Goal: Task Accomplishment & Management: Use online tool/utility

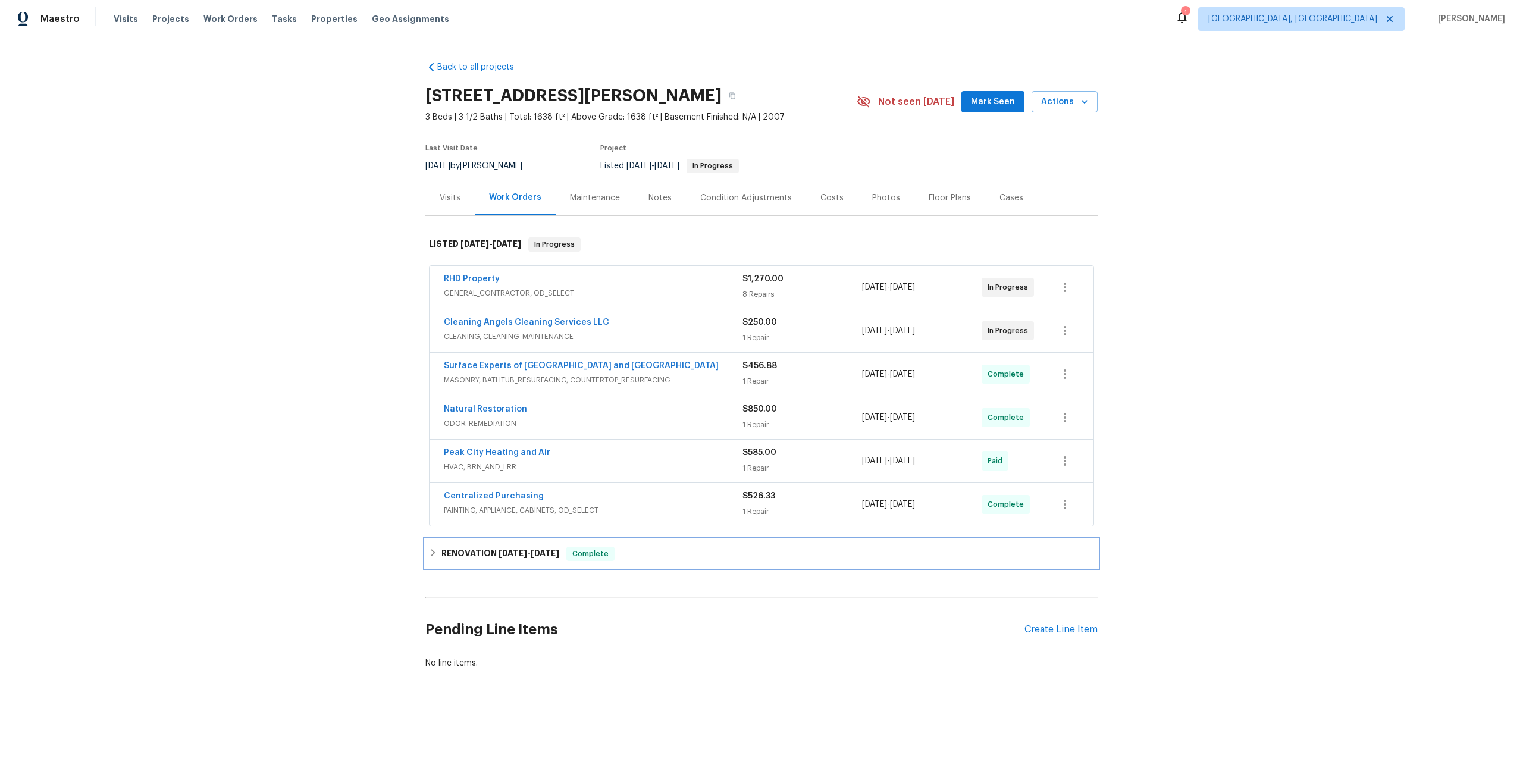
click at [433, 553] on icon at bounding box center [433, 553] width 4 height 8
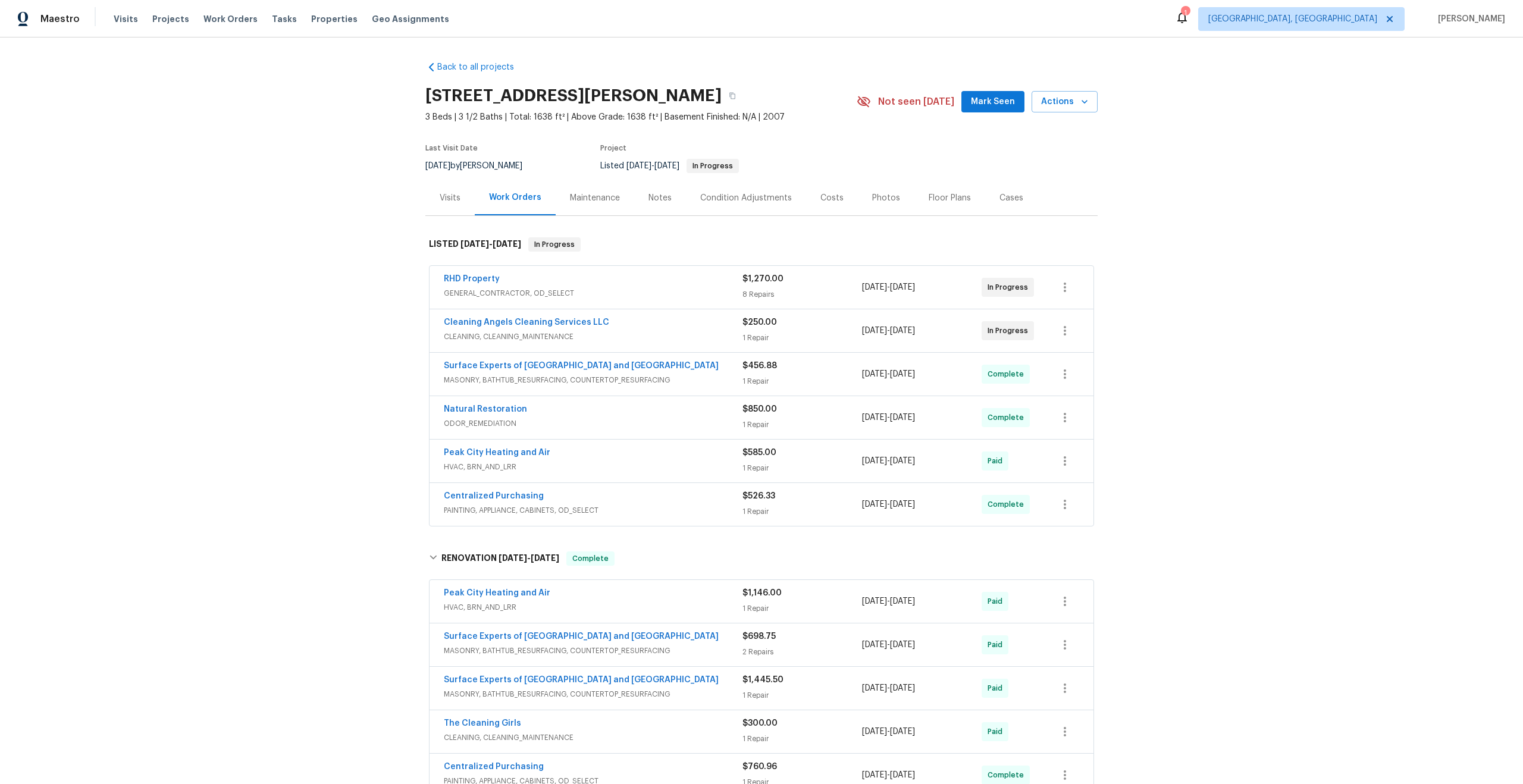
click at [343, 253] on div "Back to all projects 650 Ganyard Farm Way Unit 6, Durham, NC 27703 3 Beds | 3 1…" at bounding box center [762, 411] width 1523 height 747
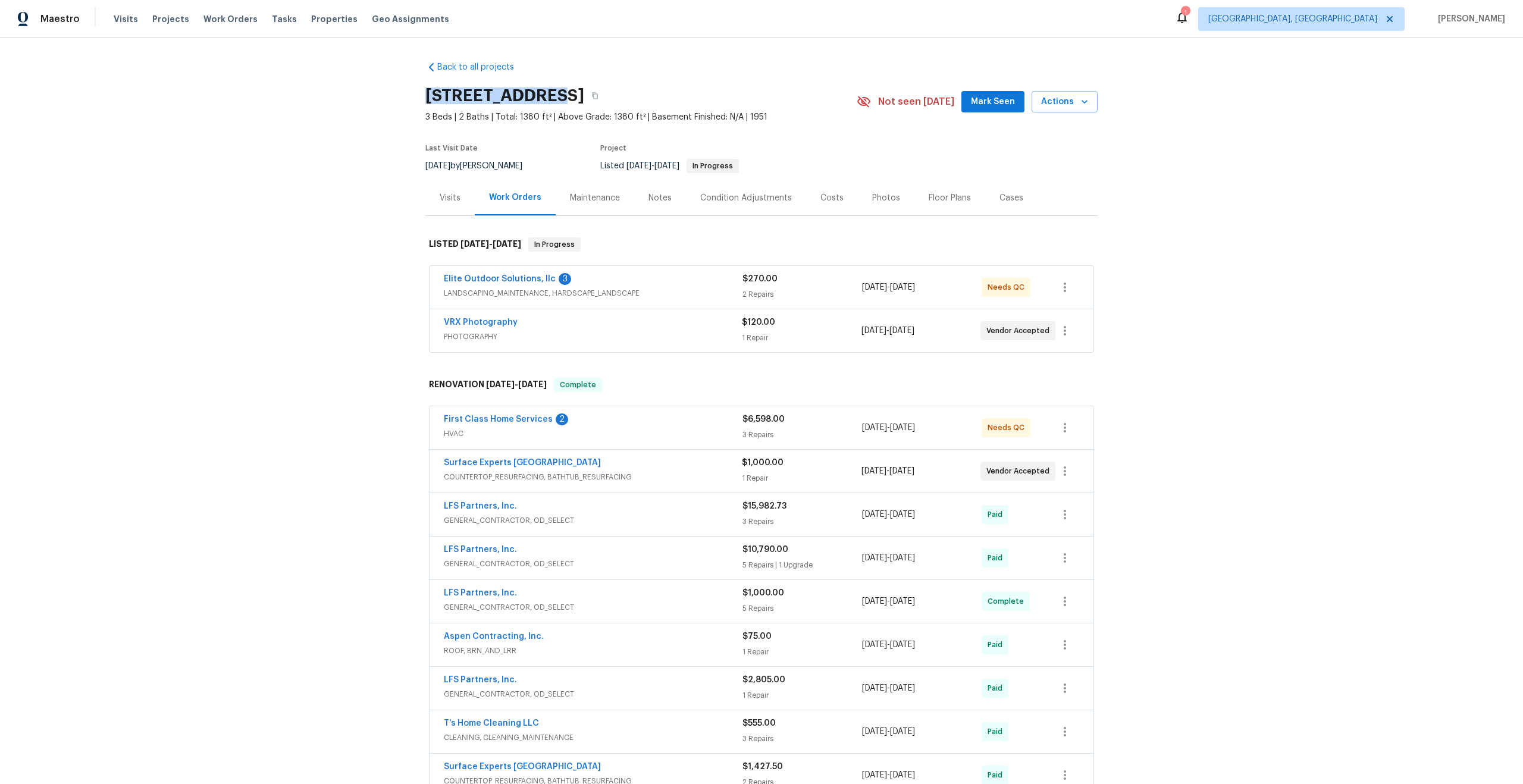
drag, startPoint x: 540, startPoint y: 96, endPoint x: 414, endPoint y: 96, distance: 126.0
click at [414, 96] on div "Back to all projects 2375 S Pine St, Spartanburg, SC 29302 3 Beds | 2 Baths | T…" at bounding box center [762, 411] width 1523 height 747
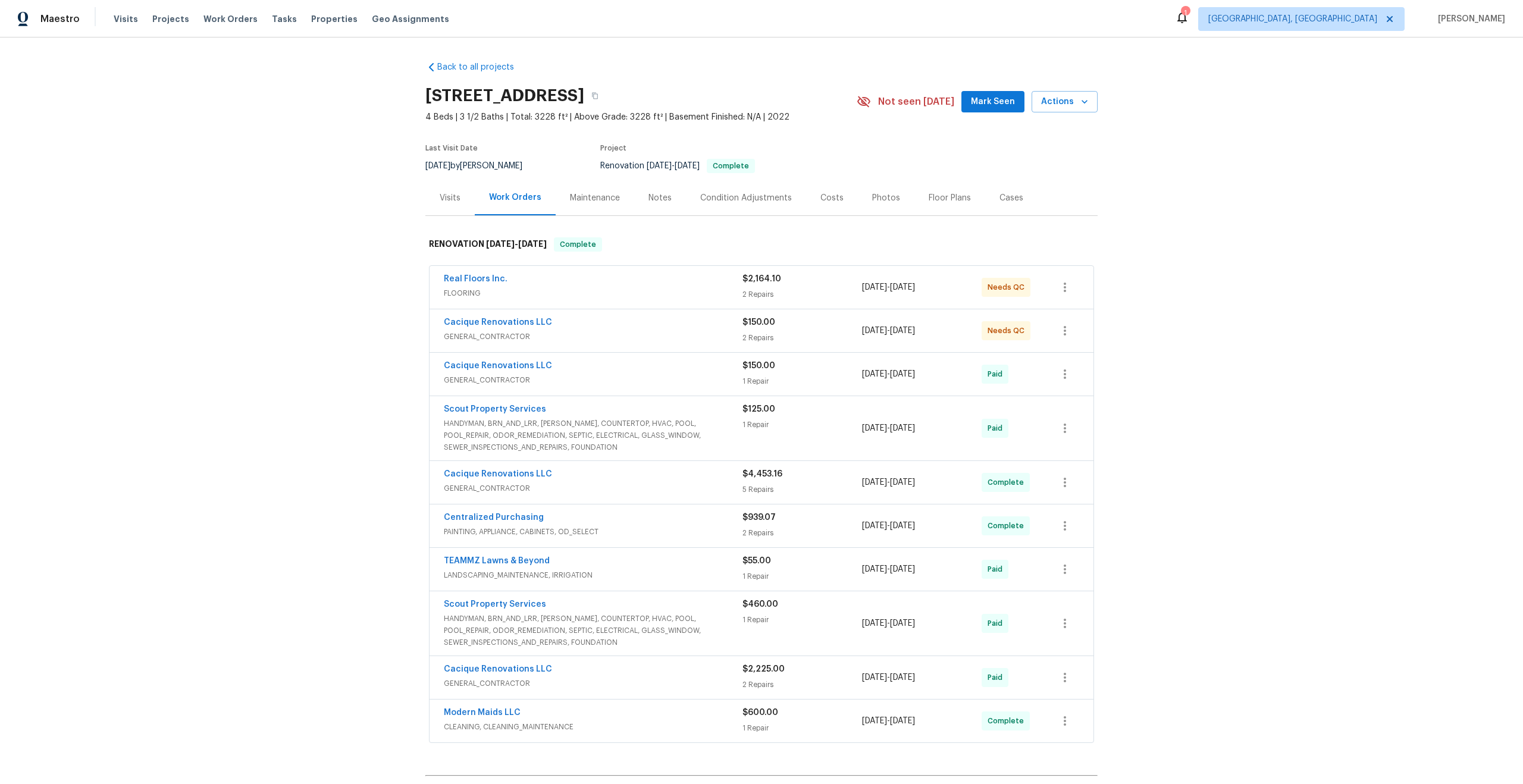
drag, startPoint x: 587, startPoint y: 94, endPoint x: 410, endPoint y: 93, distance: 177.0
click at [410, 93] on div "Back to all projects 85246 Northfield Ct, Fernandina Beach, FL 32034 4 Beds | 3…" at bounding box center [762, 411] width 1523 height 747
copy h2 "85246 Northfield Ct"
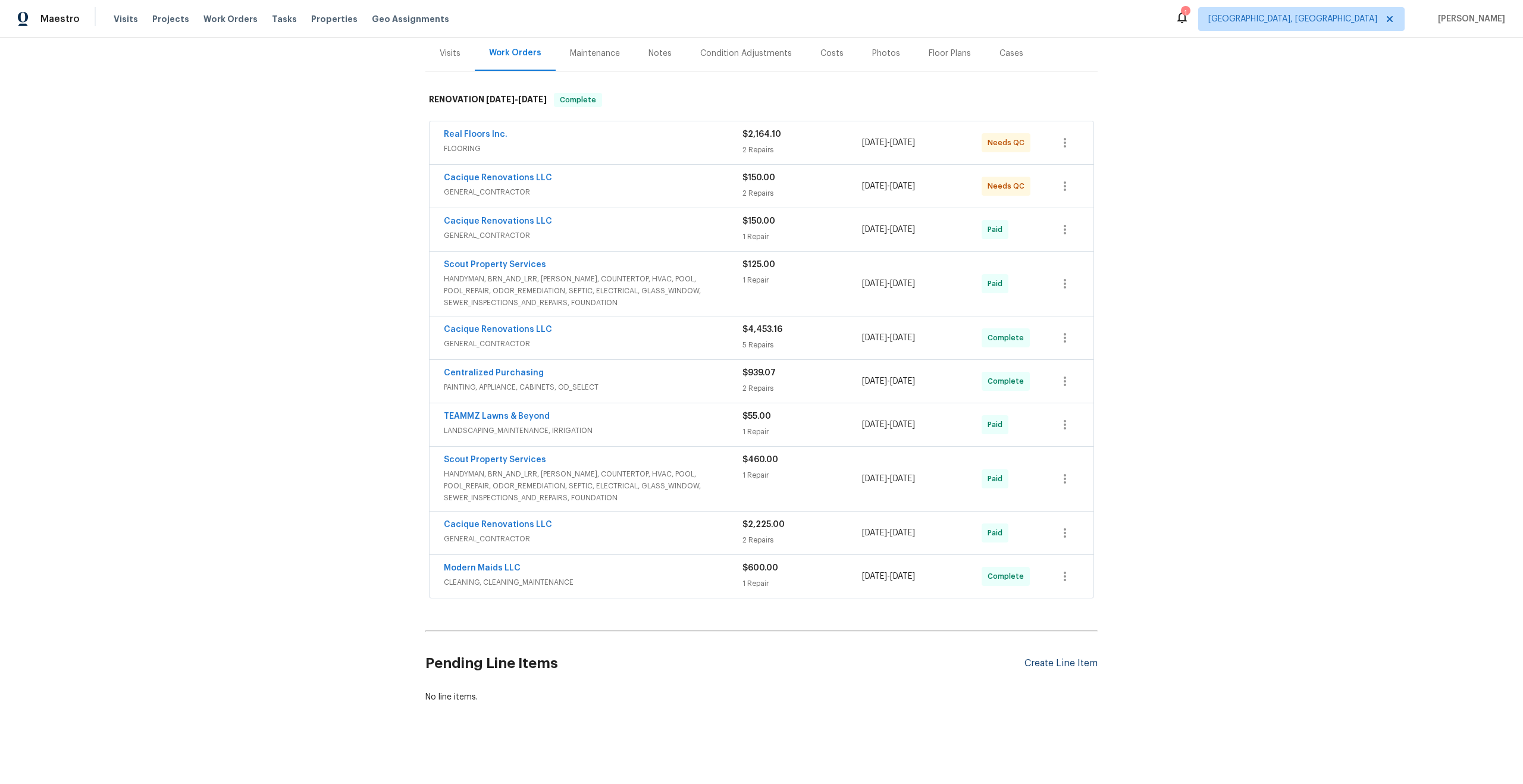
click at [1052, 664] on div "Create Line Item" at bounding box center [1061, 664] width 73 height 11
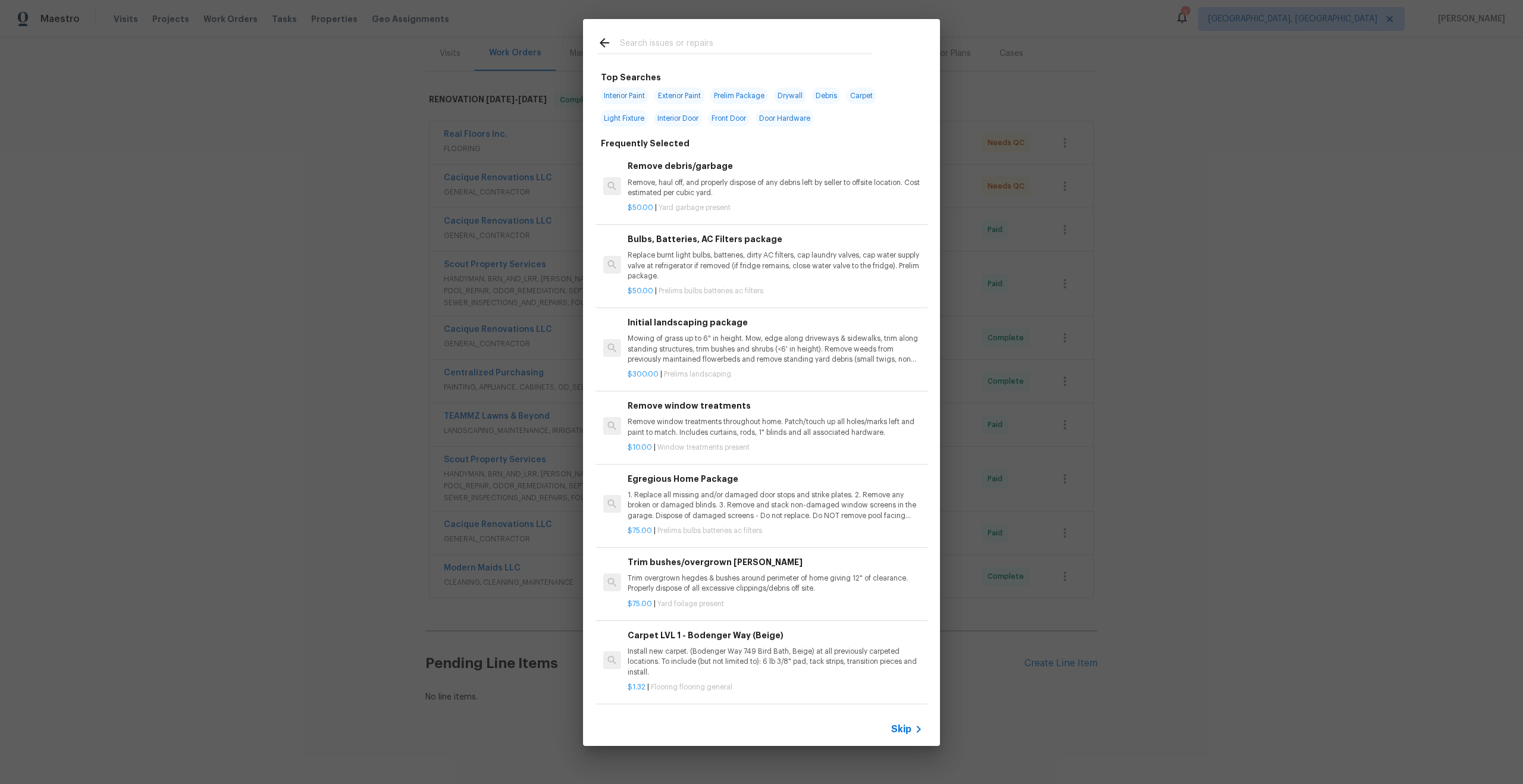
click at [900, 731] on span "Skip" at bounding box center [901, 729] width 20 height 12
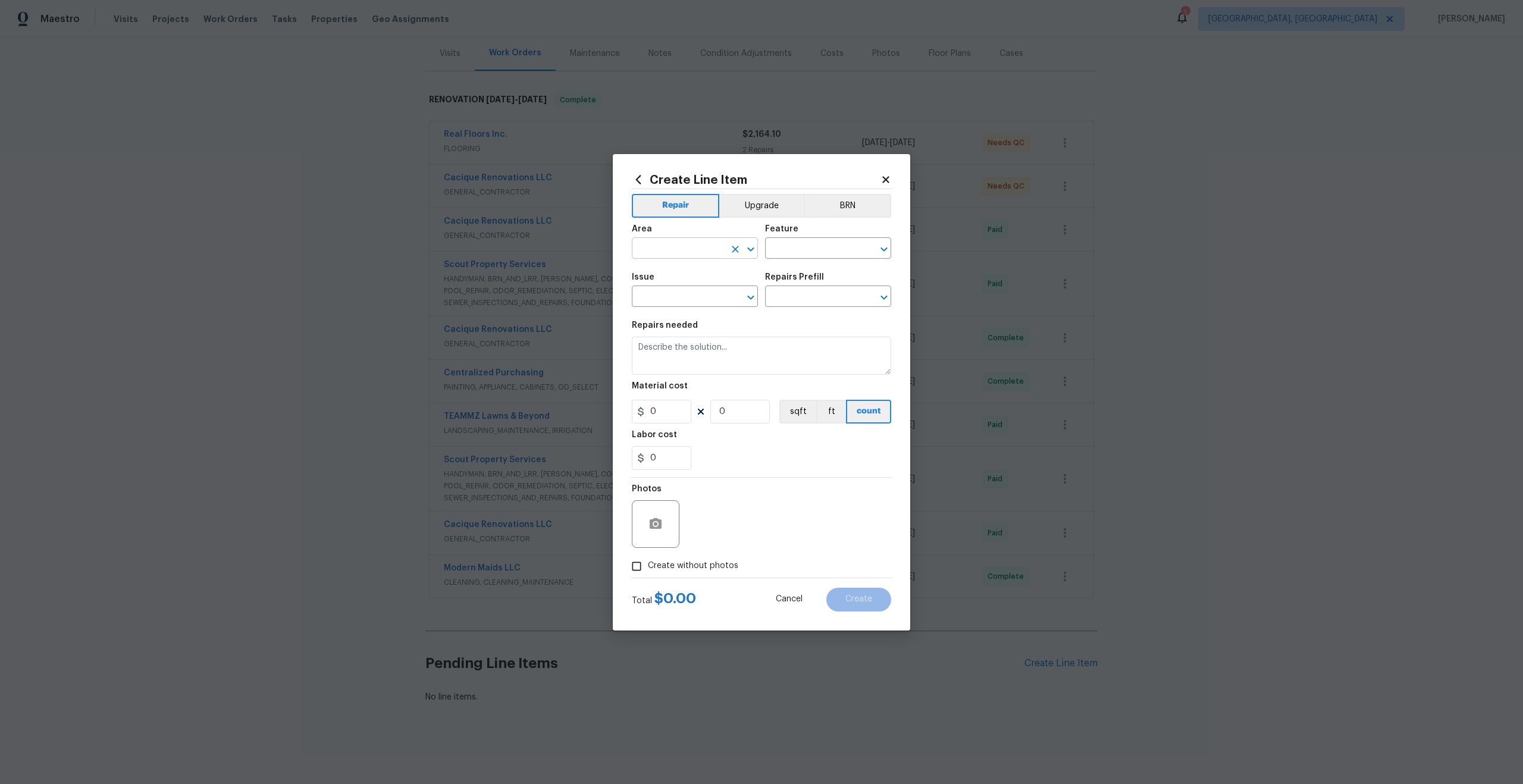
click at [688, 247] on input "text" at bounding box center [678, 249] width 93 height 18
click at [682, 300] on li "Interior Overall" at bounding box center [694, 295] width 126 height 20
type input "Interior Overall"
click at [854, 225] on div "Feature" at bounding box center [828, 232] width 126 height 15
click at [798, 250] on input "text" at bounding box center [812, 249] width 93 height 18
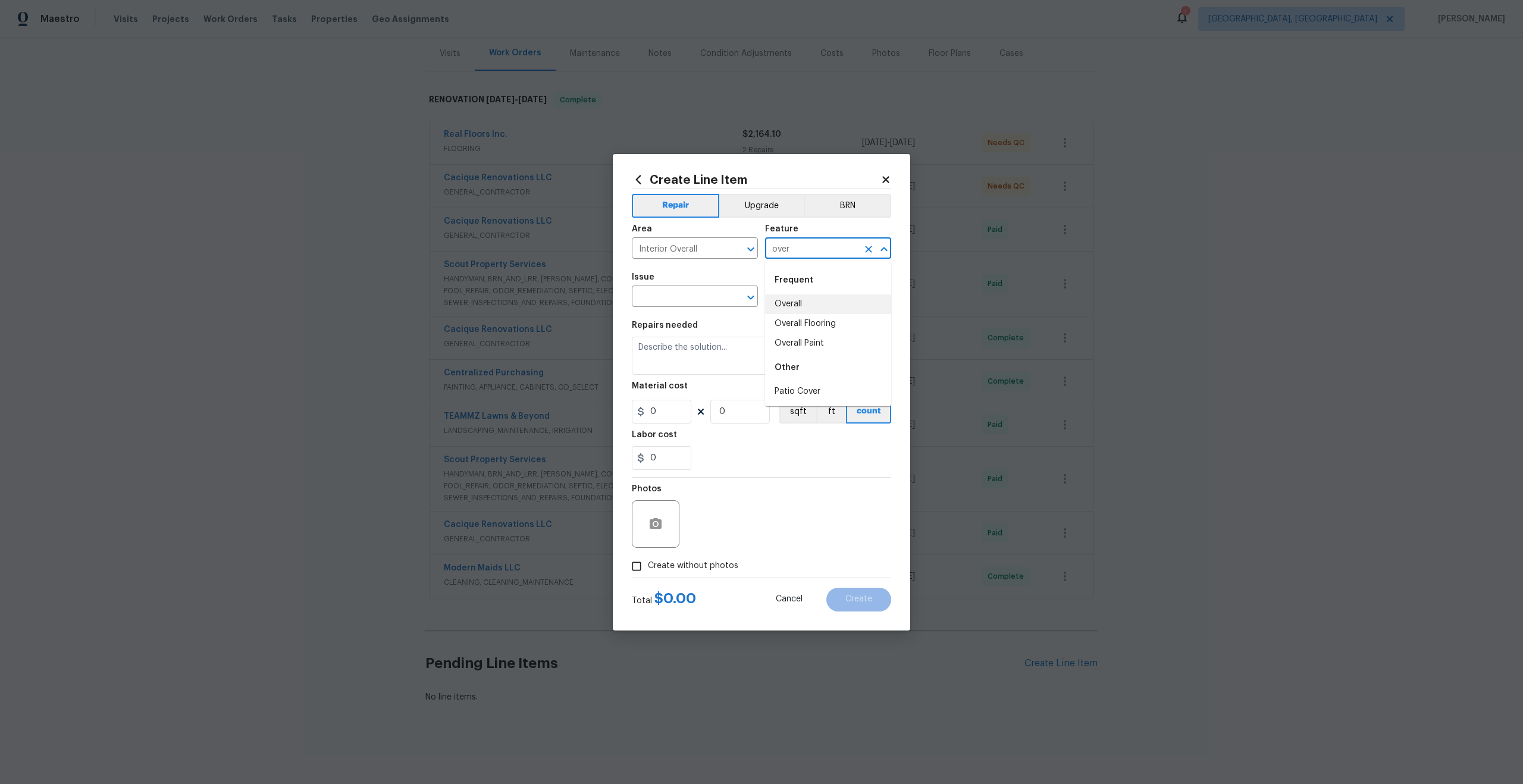
click at [795, 307] on li "Overall" at bounding box center [828, 304] width 126 height 20
type input "Overall"
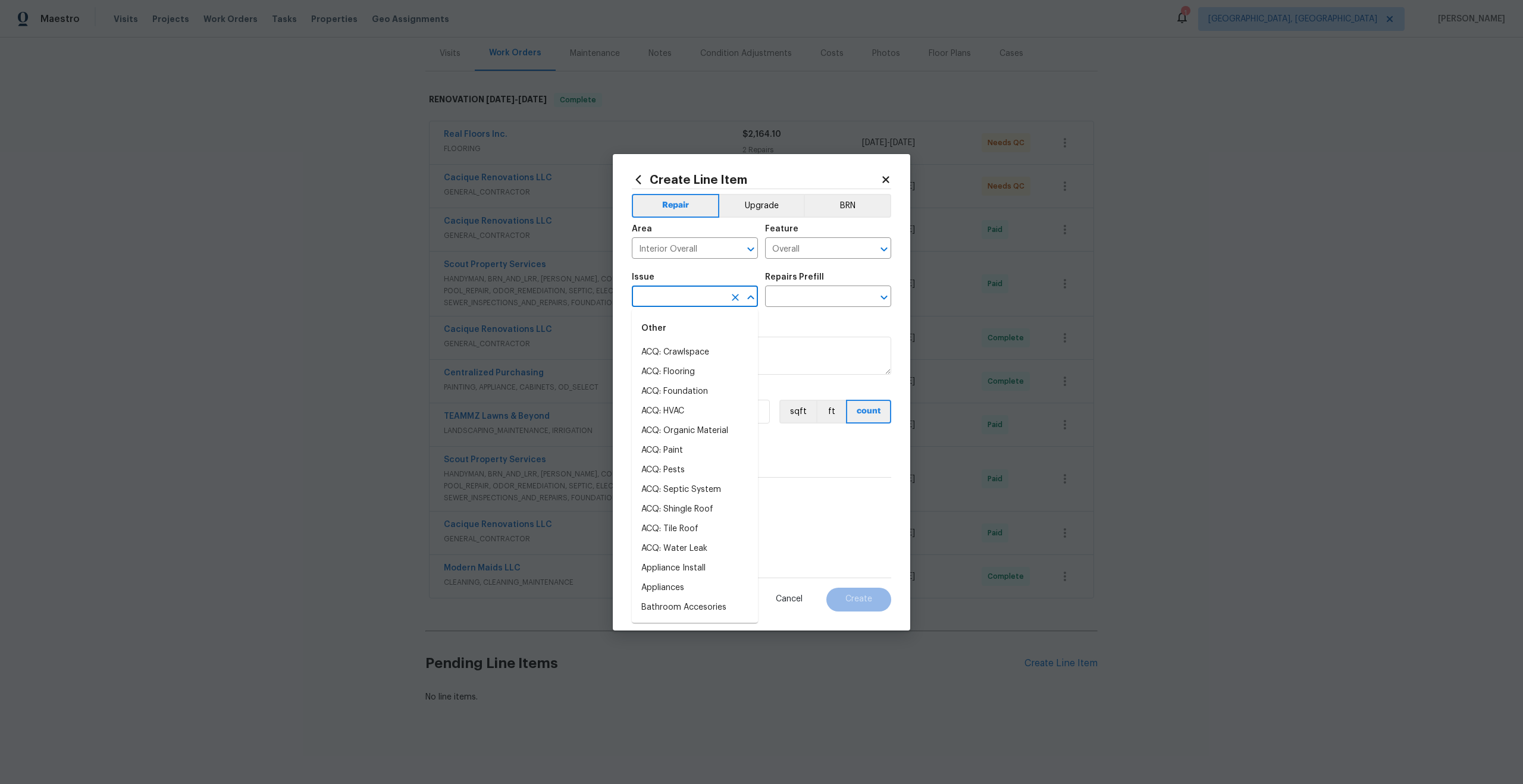
click at [671, 301] on input "text" at bounding box center [678, 297] width 93 height 18
type input "p"
click at [660, 351] on li "Photos" at bounding box center [694, 352] width 126 height 20
type input "Photos"
click at [794, 296] on input "text" at bounding box center [812, 297] width 93 height 18
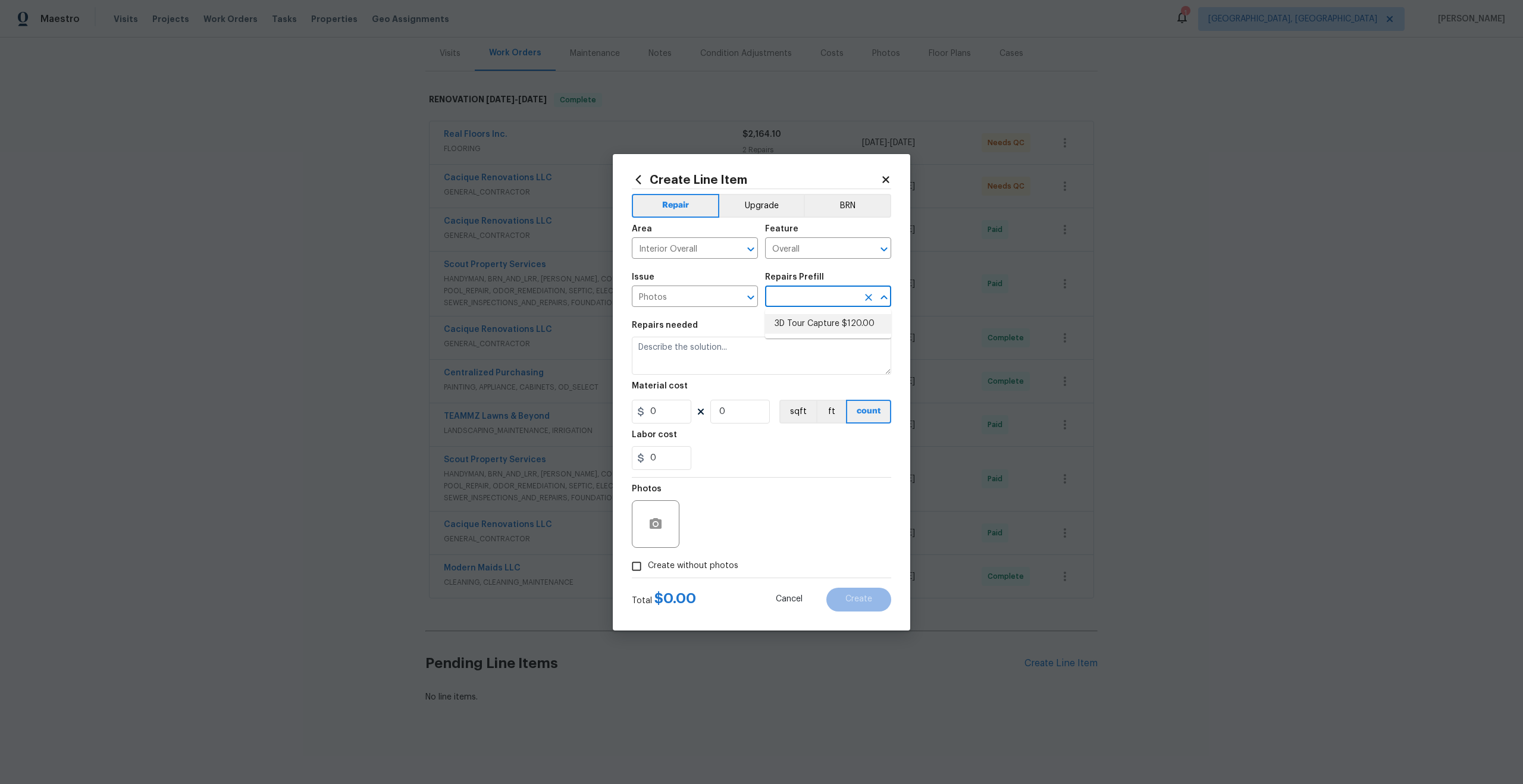
click at [795, 317] on li "3D Tour Capture $120.00" at bounding box center [828, 323] width 126 height 20
type input "3D Tour Capture $120.00"
type textarea "Capture 3D tour of home"
type input "1"
type input "120"
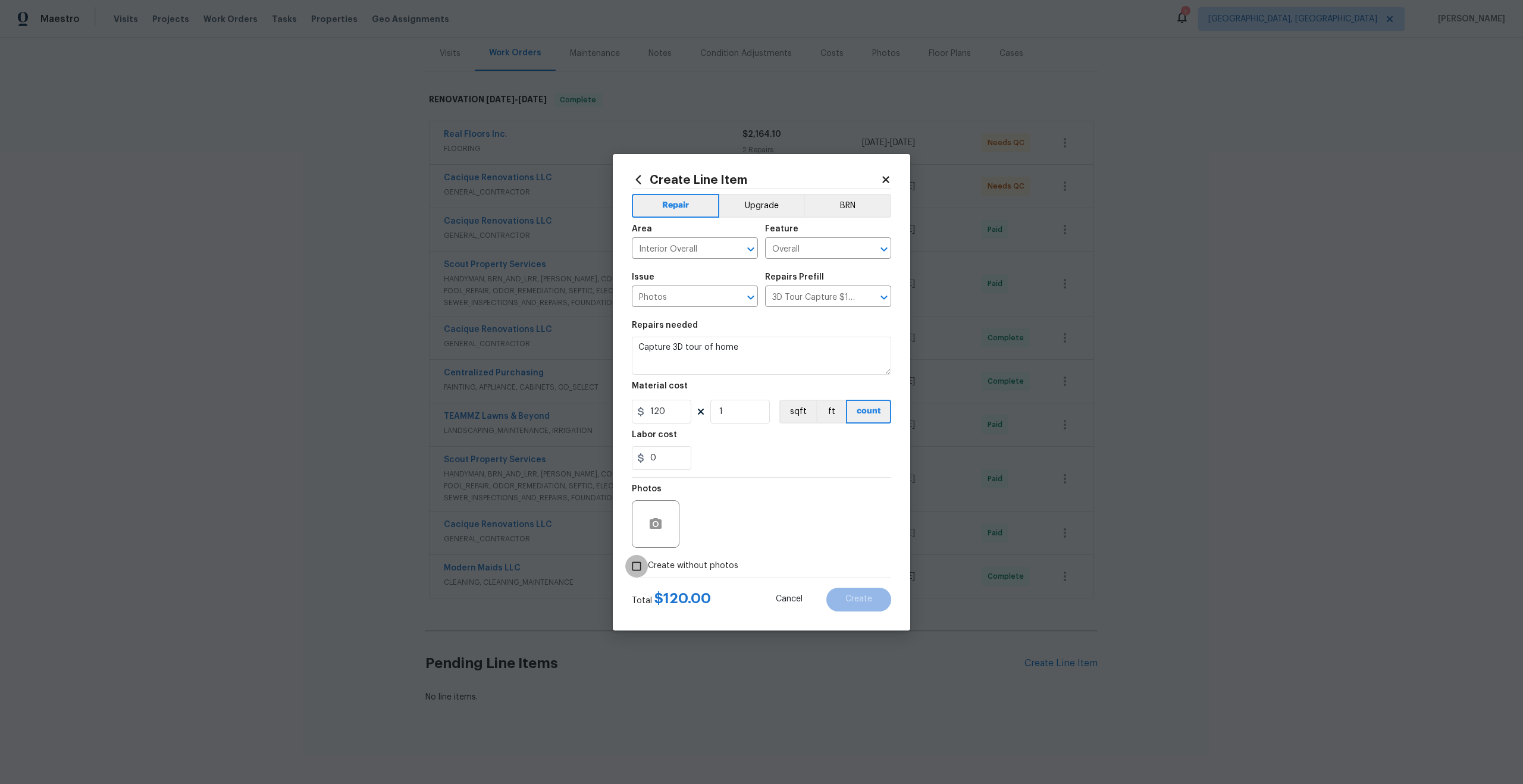
click at [636, 568] on input "Create without photos" at bounding box center [637, 566] width 23 height 23
checkbox input "true"
click at [737, 529] on textarea at bounding box center [790, 524] width 202 height 47
type textarea "."
click at [855, 598] on span "Create" at bounding box center [859, 599] width 27 height 9
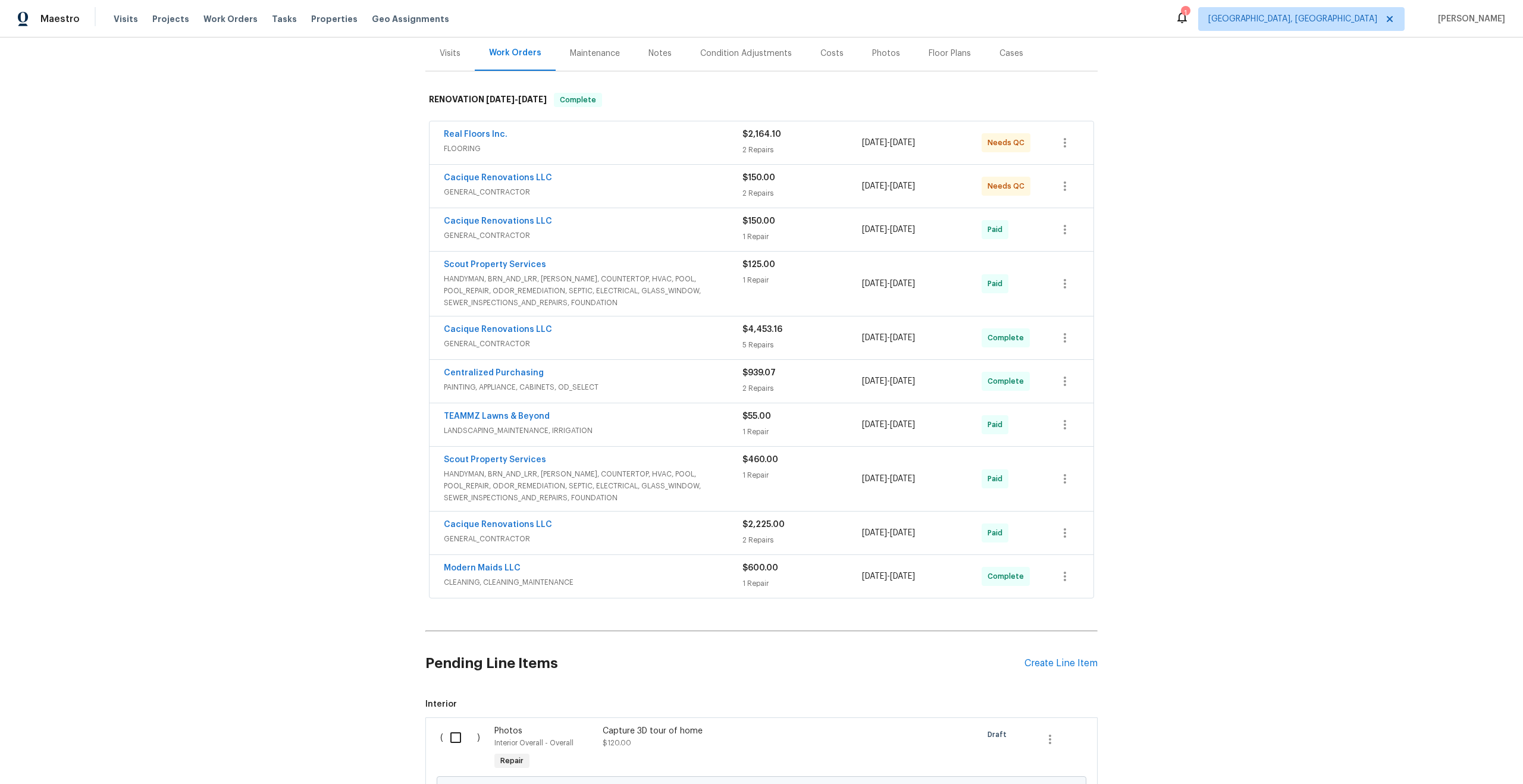
scroll to position [281, 0]
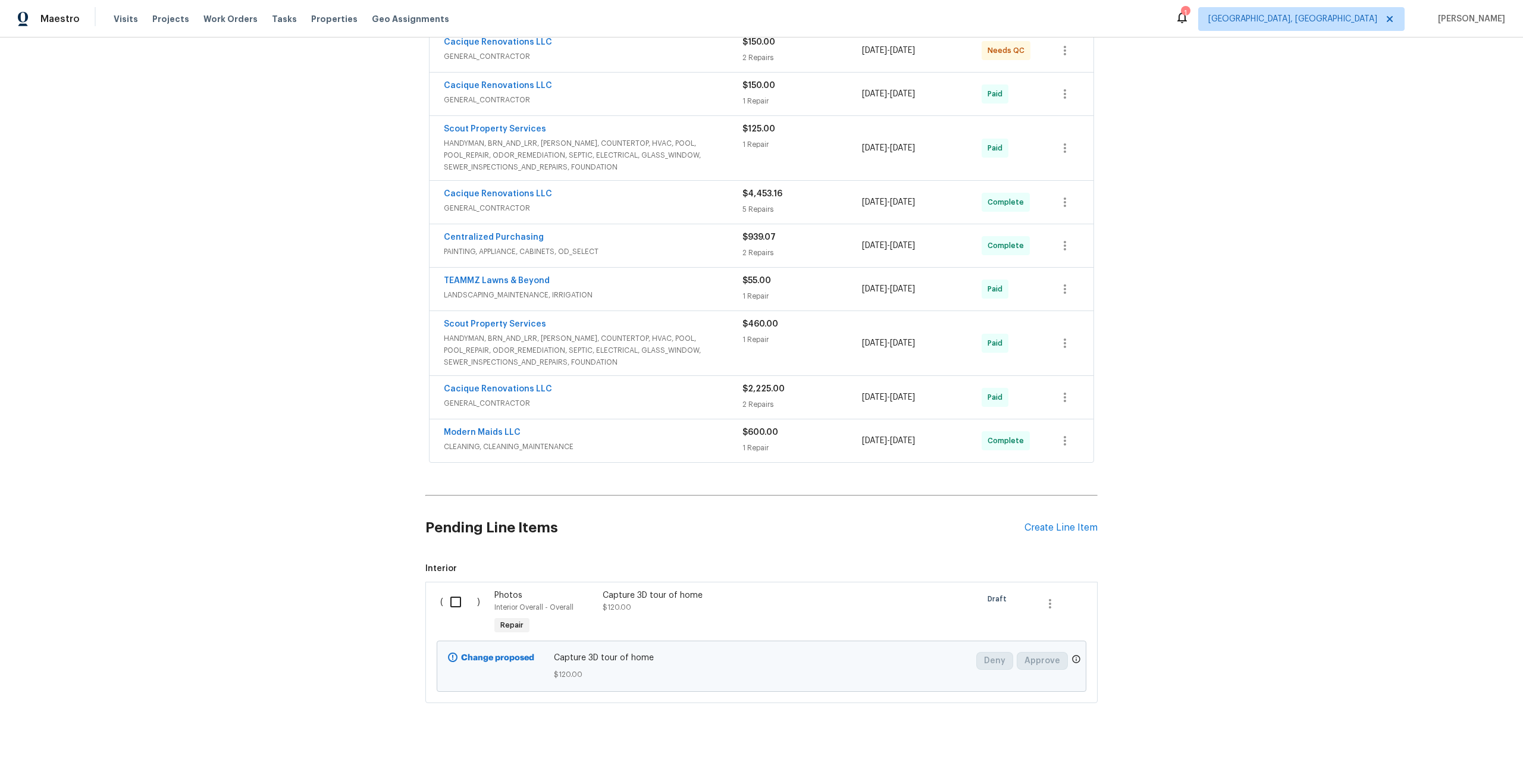
click at [450, 600] on input "checkbox" at bounding box center [461, 602] width 34 height 25
checkbox input "true"
click at [1443, 763] on button "Create Work Order" at bounding box center [1456, 754] width 99 height 22
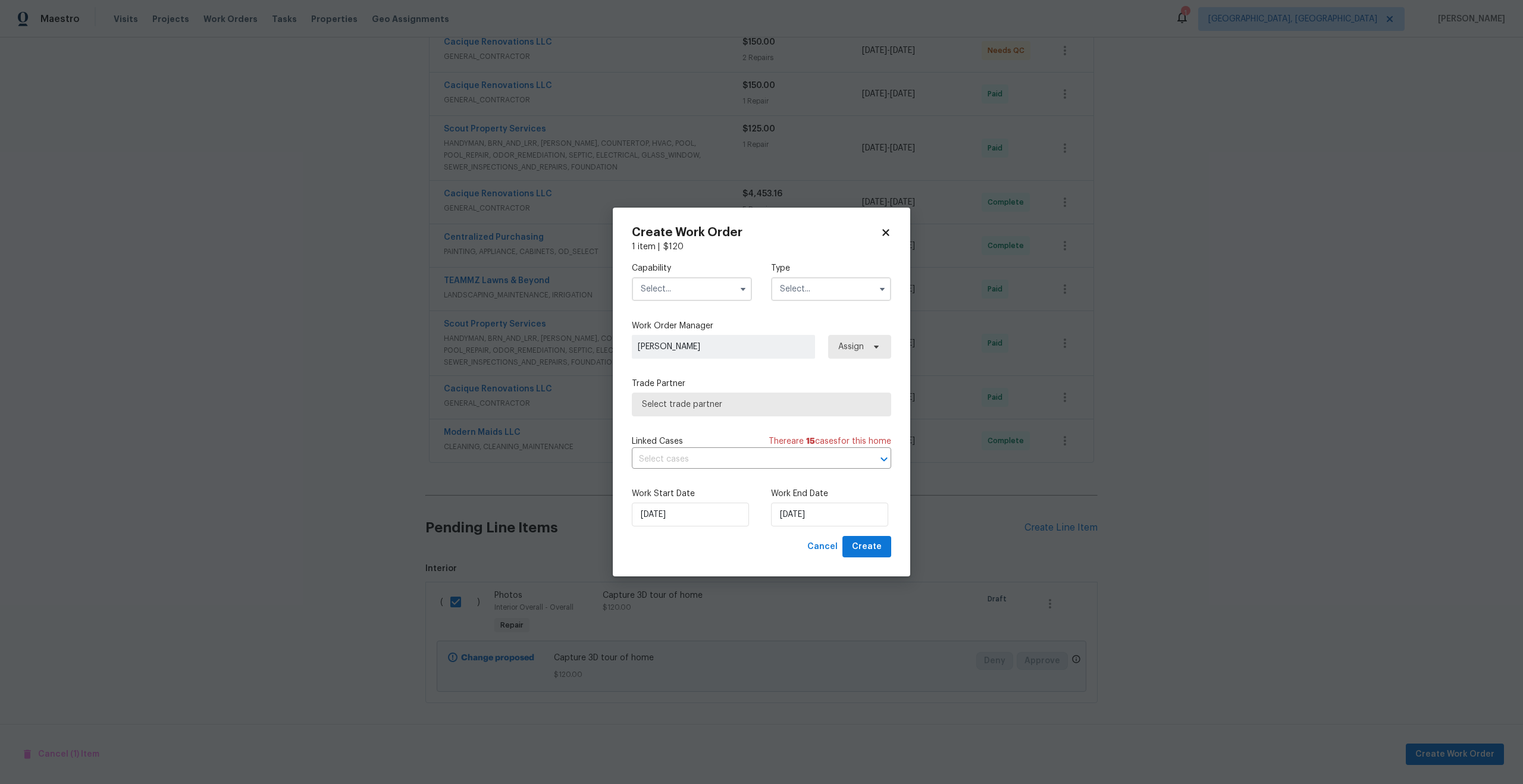
click at [685, 288] on input "text" at bounding box center [691, 288] width 120 height 24
click at [679, 373] on span "Photography" at bounding box center [670, 374] width 51 height 9
type input "Photography"
click at [806, 284] on input "text" at bounding box center [831, 288] width 120 height 24
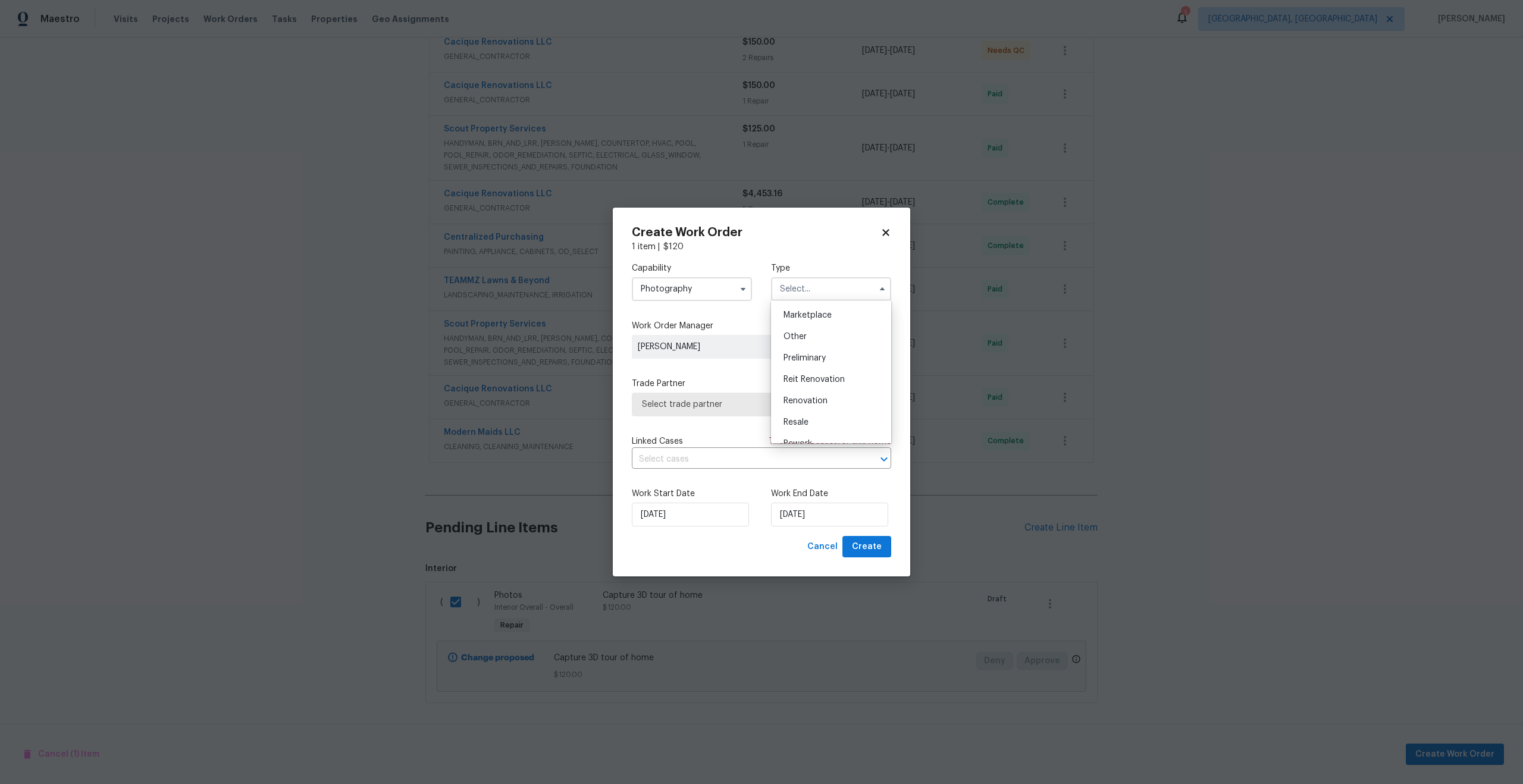
scroll to position [216, 0]
click at [801, 334] on span "Other" at bounding box center [795, 334] width 23 height 9
type input "Other"
click at [721, 407] on span "Select trade partner" at bounding box center [753, 404] width 222 height 12
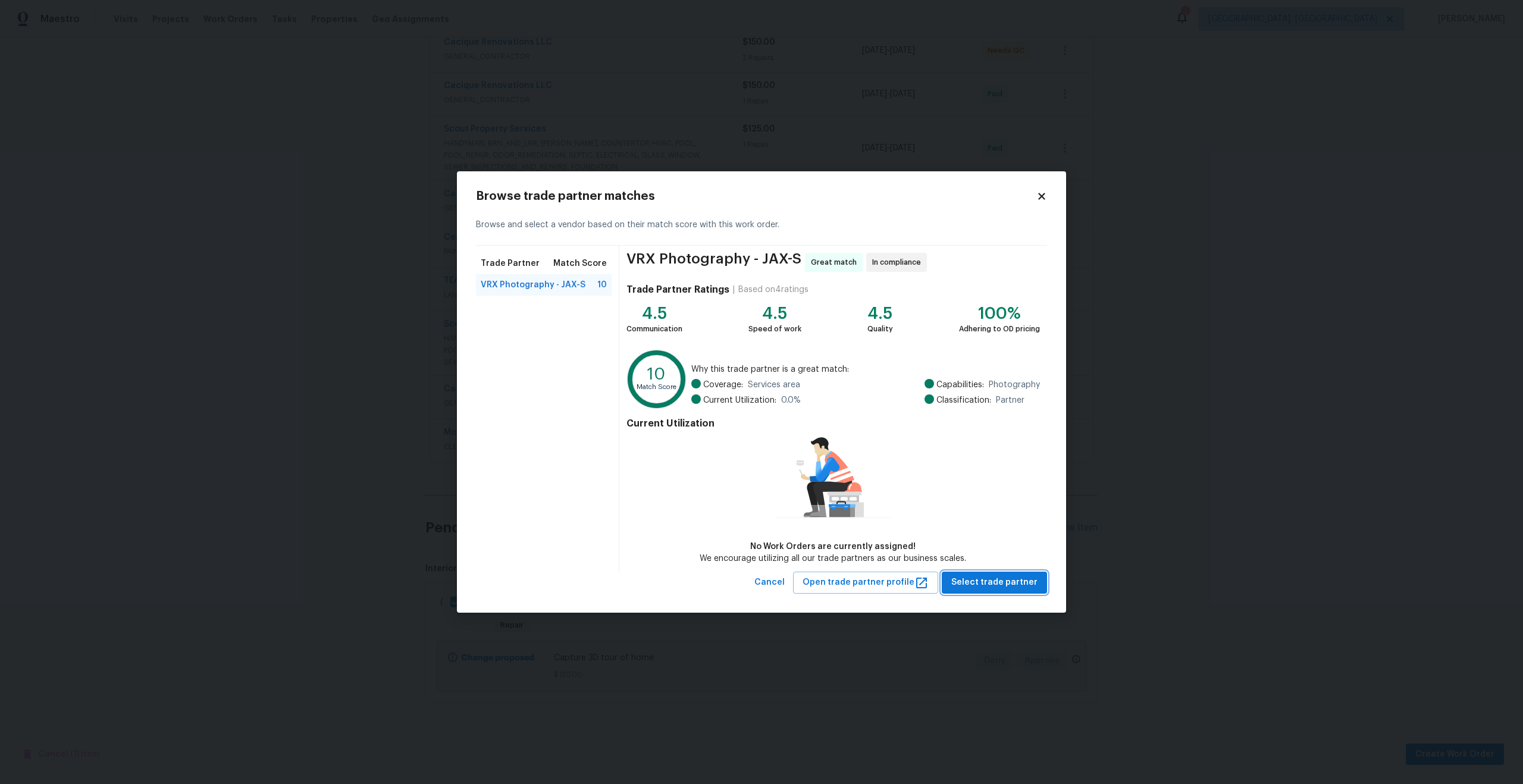
click at [974, 577] on span "Select trade partner" at bounding box center [994, 583] width 86 height 15
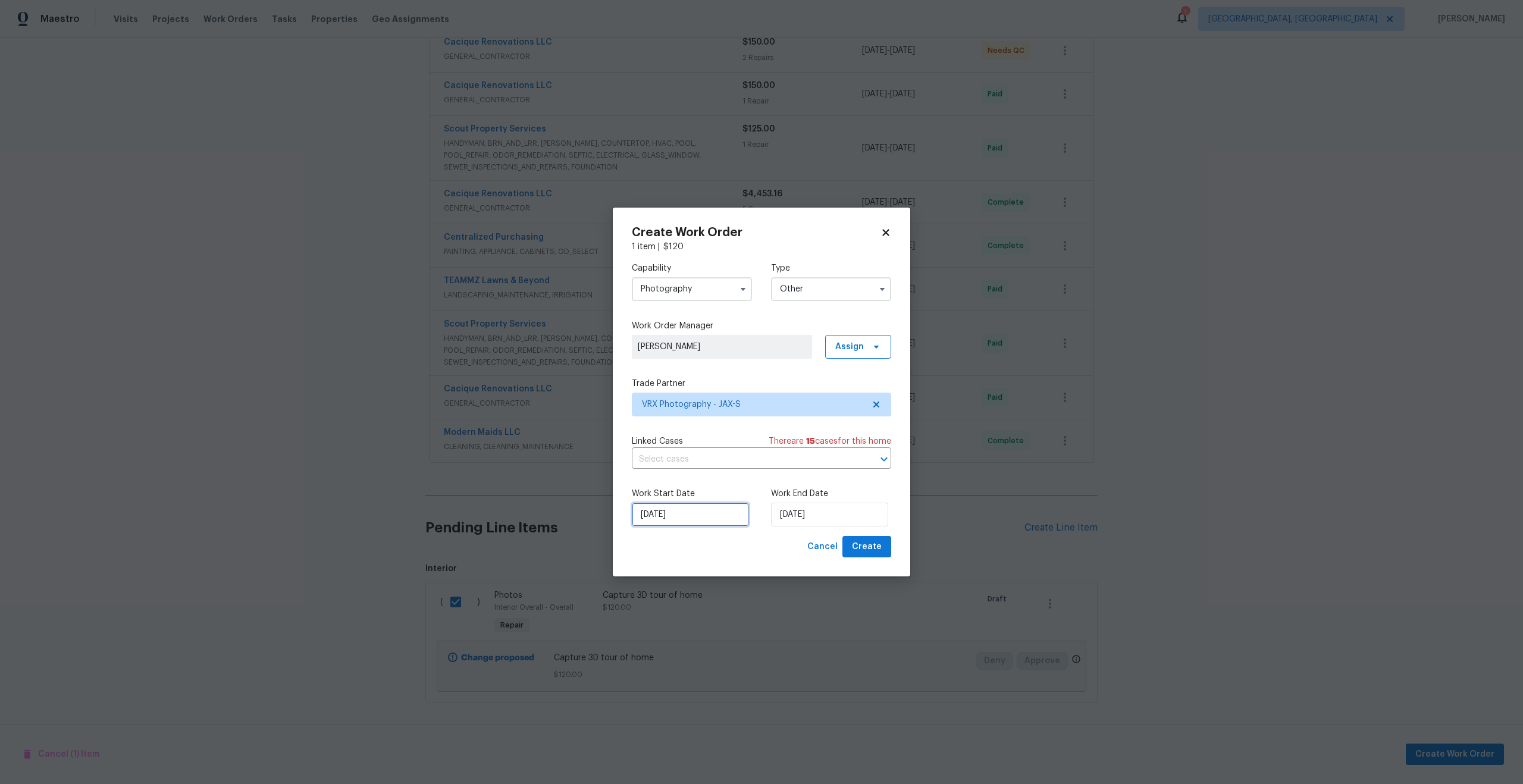
click at [702, 519] on input "13/08/2025" at bounding box center [690, 514] width 118 height 24
click at [706, 429] on div "14" at bounding box center [707, 428] width 19 height 17
type input "14/08/2025"
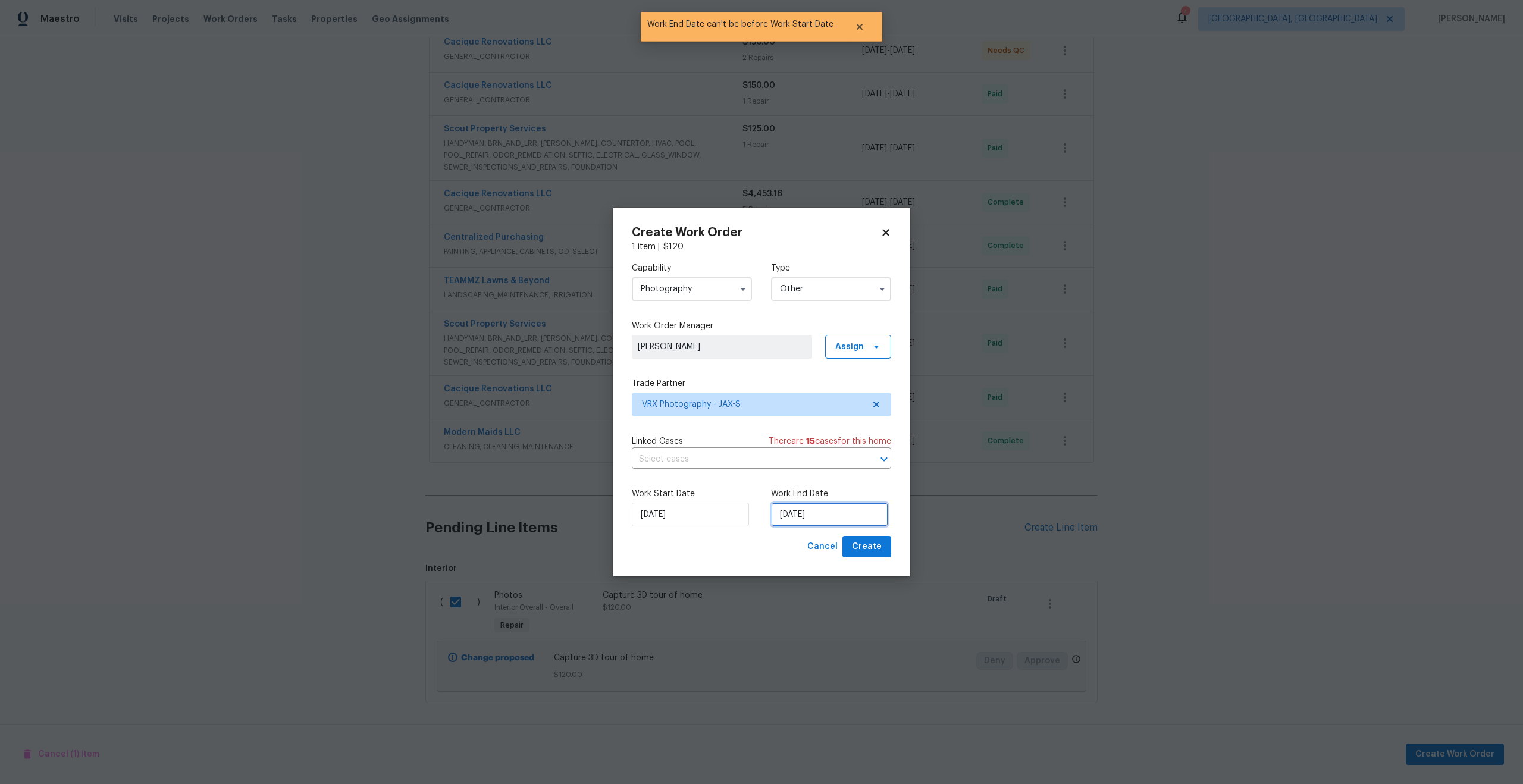
click at [843, 518] on input "14/08/2025" at bounding box center [830, 514] width 118 height 24
click at [861, 428] on div "15" at bounding box center [866, 428] width 19 height 17
type input "15/08/2025"
click at [871, 549] on span "Create" at bounding box center [867, 547] width 29 height 15
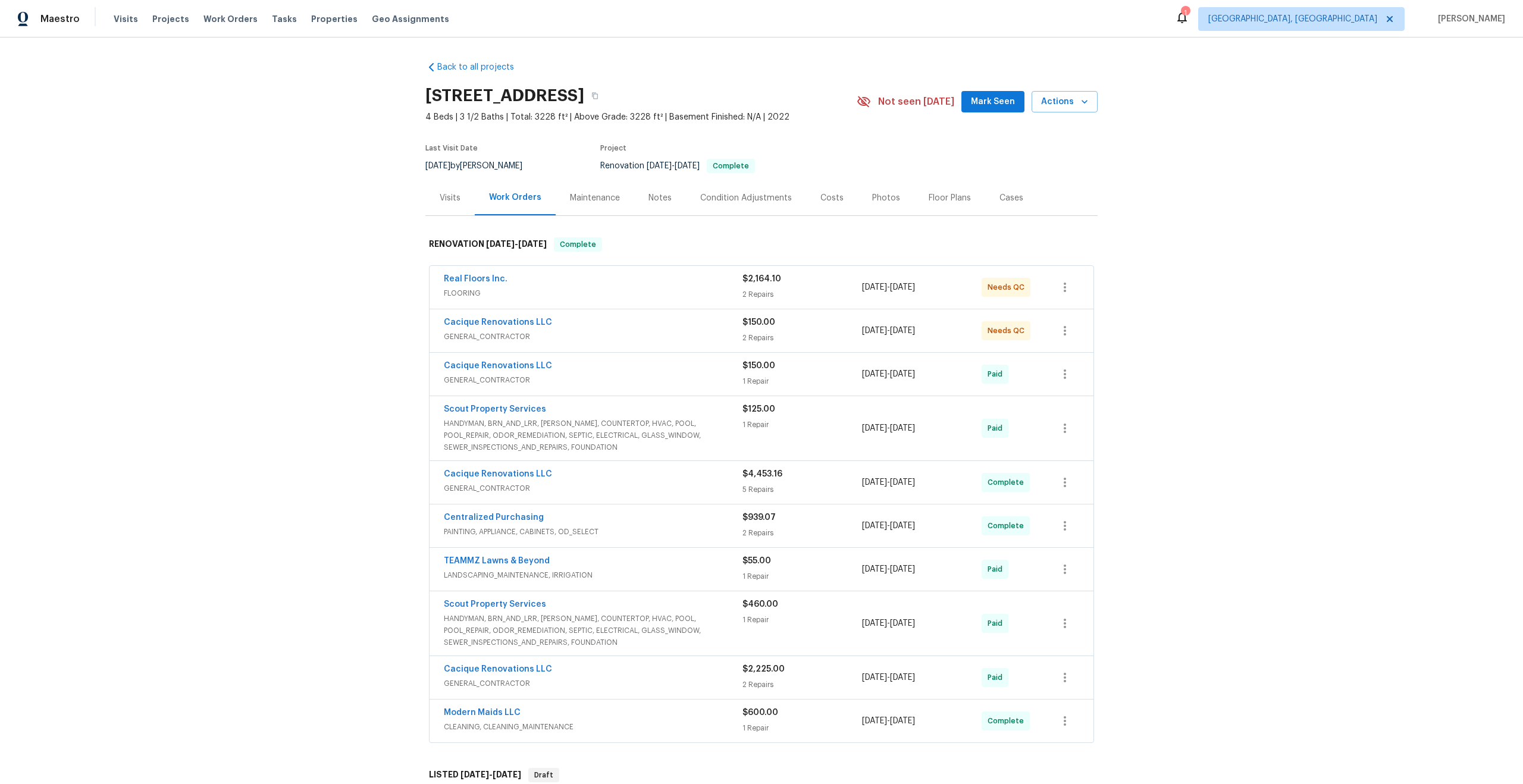
scroll to position [242, 0]
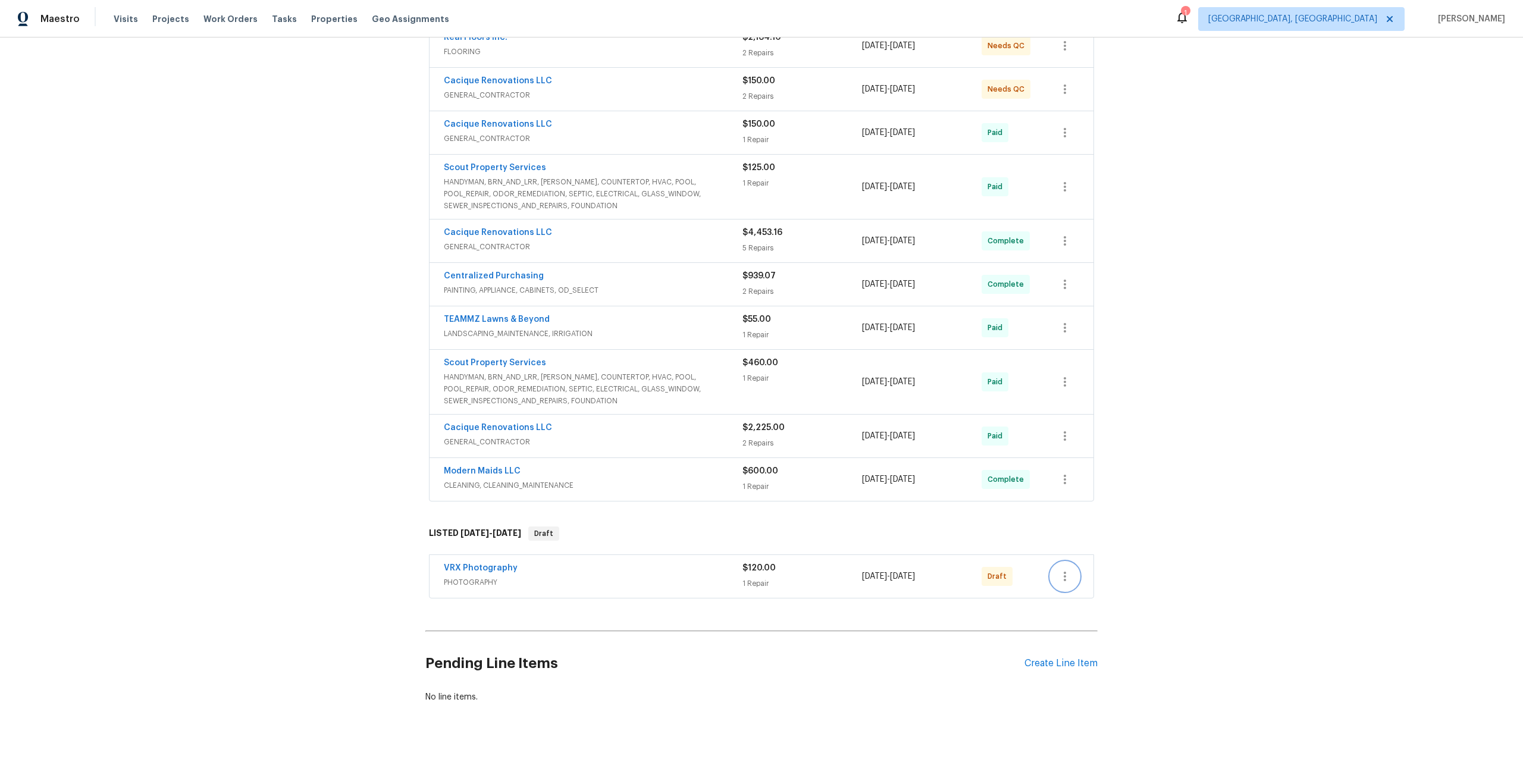
click at [1071, 574] on icon "button" at bounding box center [1065, 576] width 14 height 14
click at [1071, 574] on li "Send to Vendor" at bounding box center [1115, 576] width 129 height 20
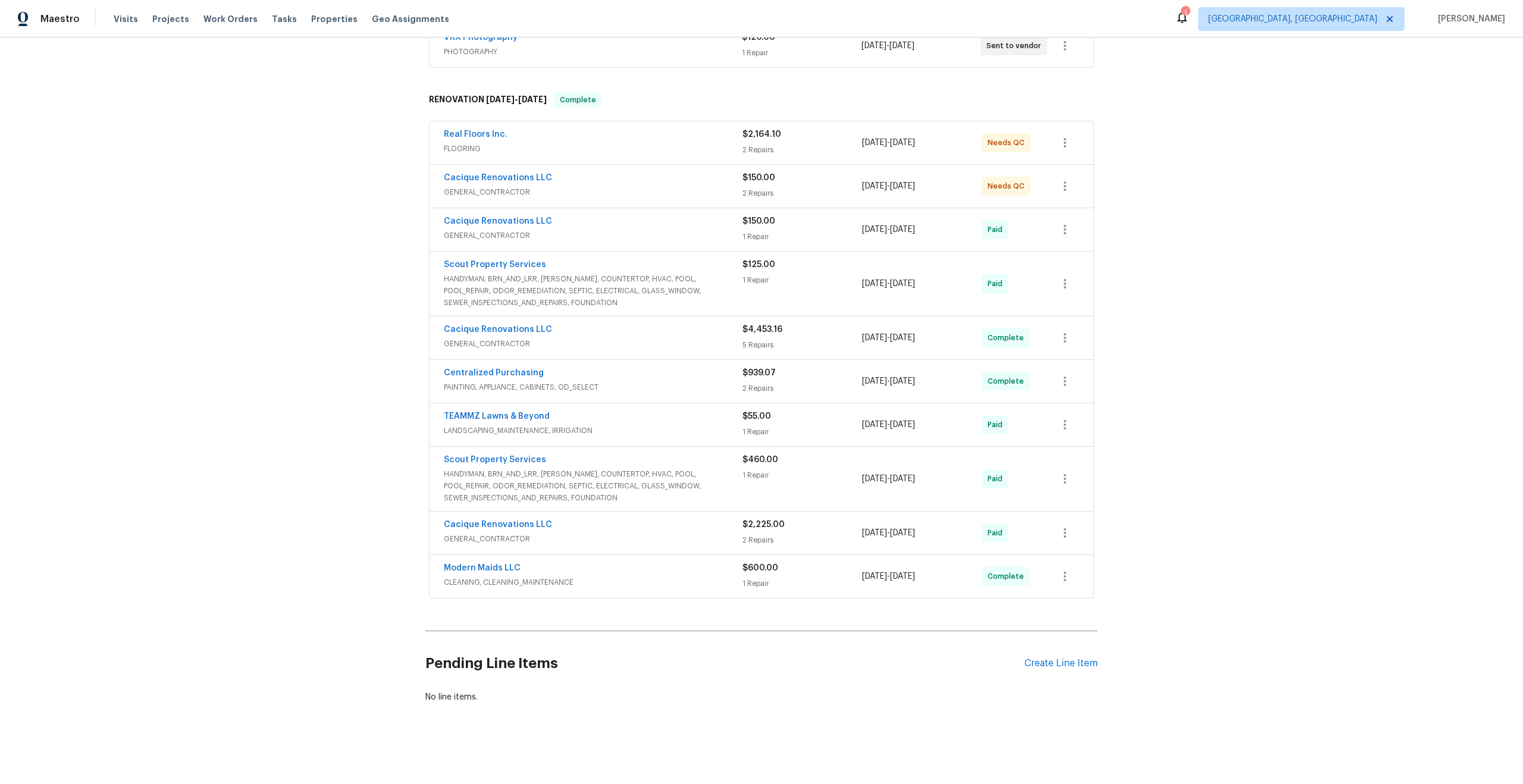
scroll to position [0, 0]
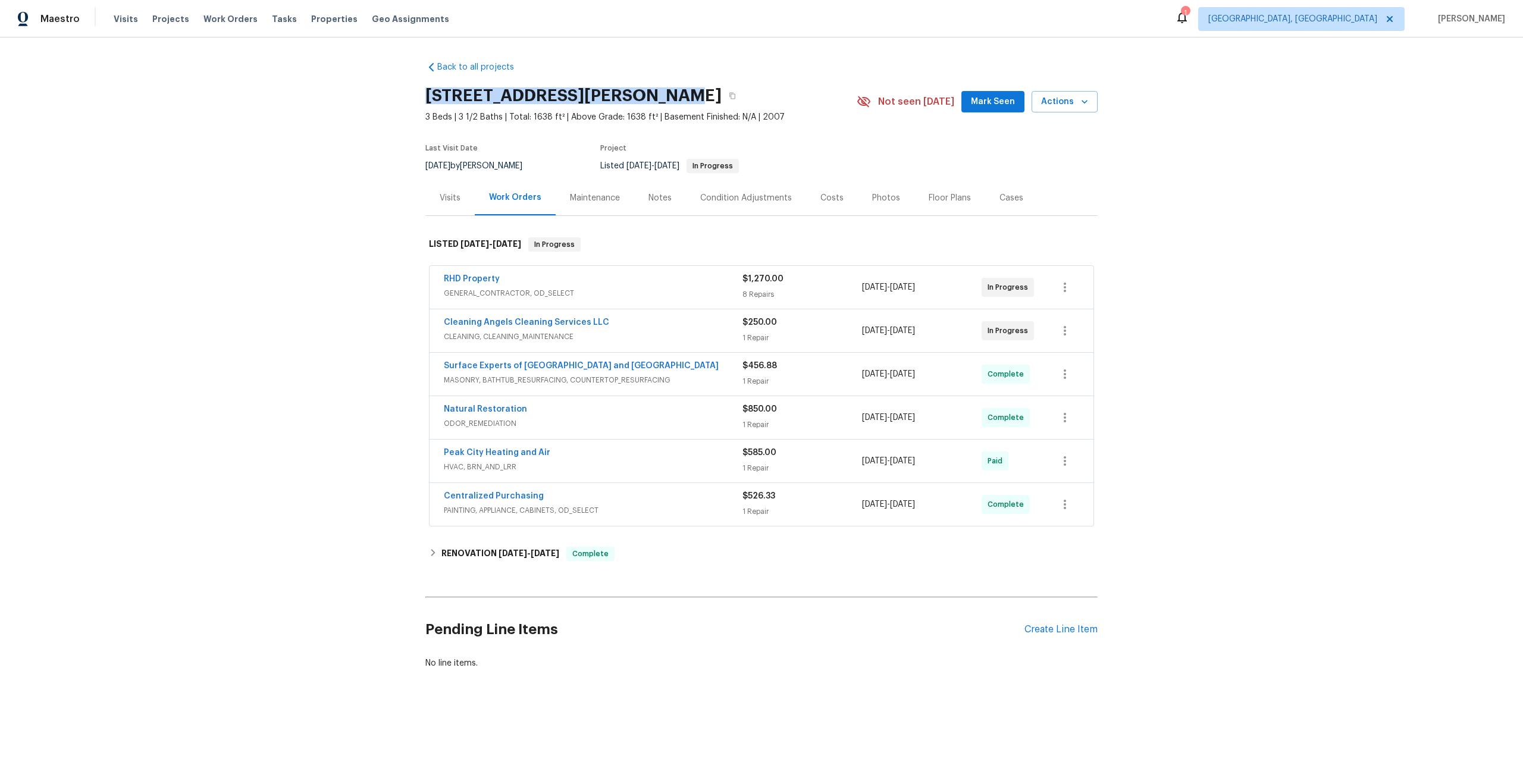
drag, startPoint x: 664, startPoint y: 94, endPoint x: 424, endPoint y: 93, distance: 240.0
click at [424, 93] on div "Back to all projects [STREET_ADDRESS][PERSON_NAME] 3 Beds | 3 1/2 Baths | Total…" at bounding box center [762, 394] width 1523 height 713
copy h2 "[STREET_ADDRESS][PERSON_NAME]"
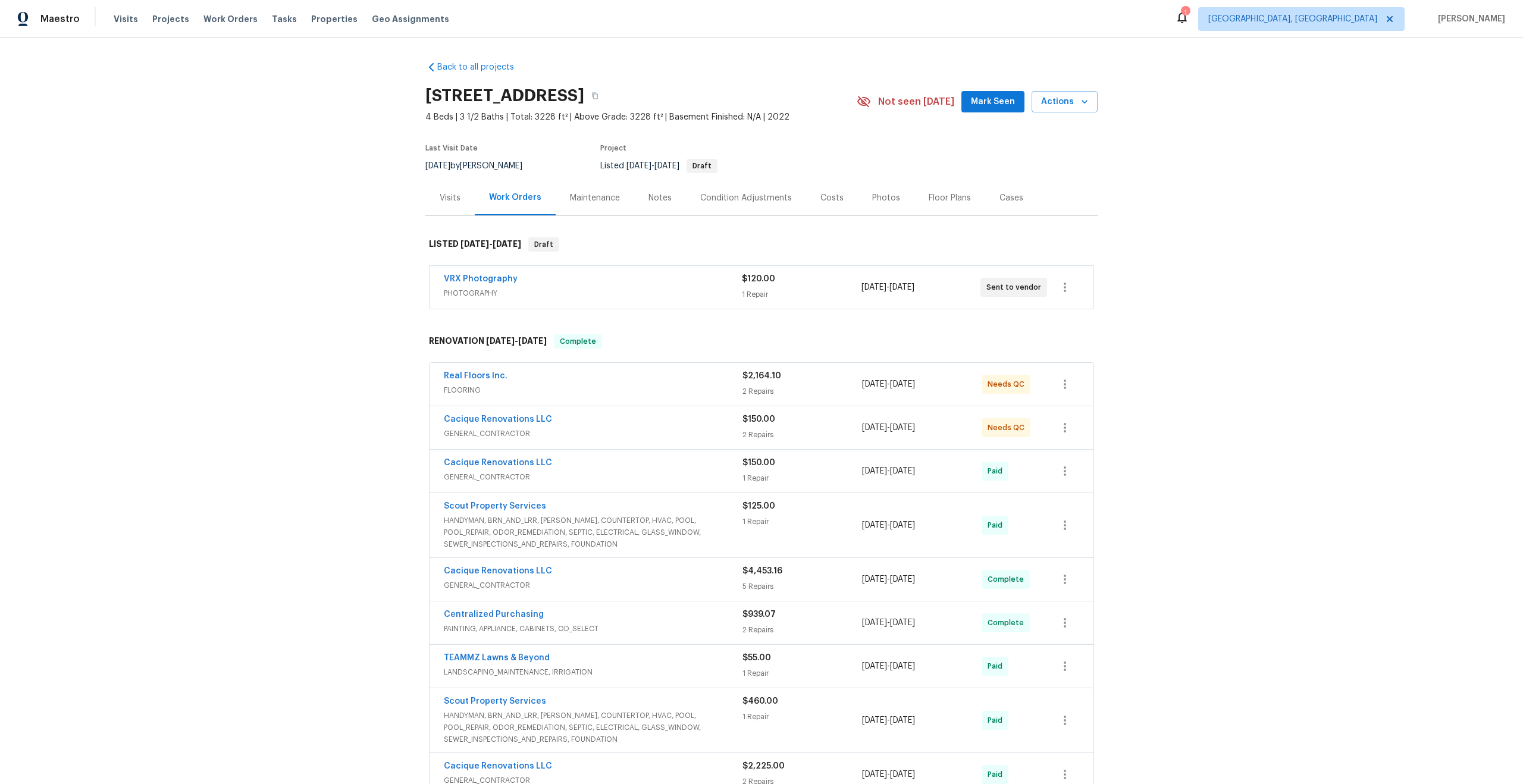
drag, startPoint x: 584, startPoint y: 97, endPoint x: 375, endPoint y: 96, distance: 209.0
click at [375, 96] on div "Back to all projects [STREET_ADDRESS] 4 Beds | 3 1/2 Baths | Total: 3228 ft² | …" at bounding box center [762, 411] width 1523 height 747
copy h2 "[STREET_ADDRESS]"
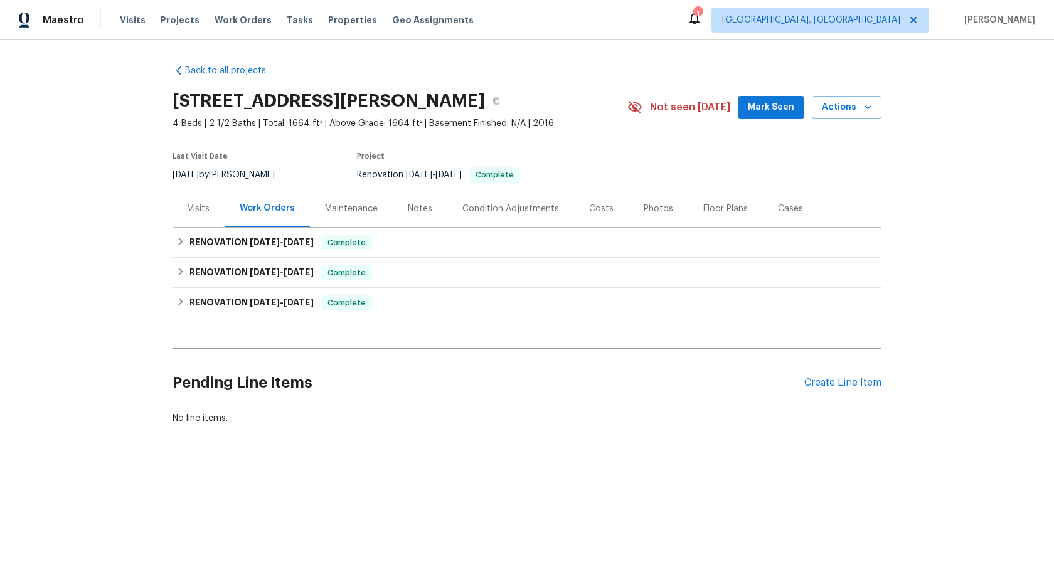
click at [358, 208] on div "Maintenance" at bounding box center [351, 209] width 53 height 13
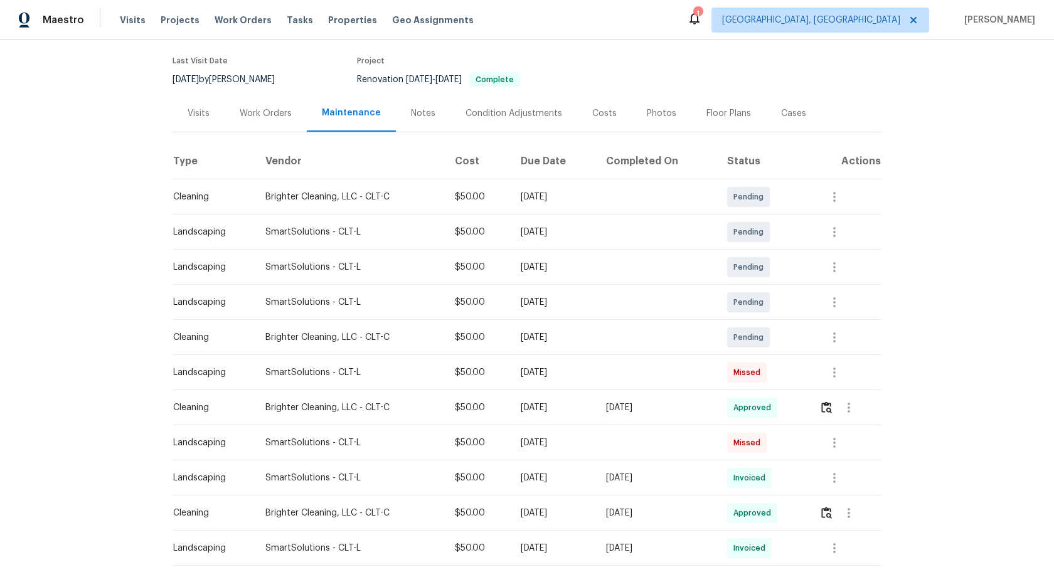
scroll to position [154, 0]
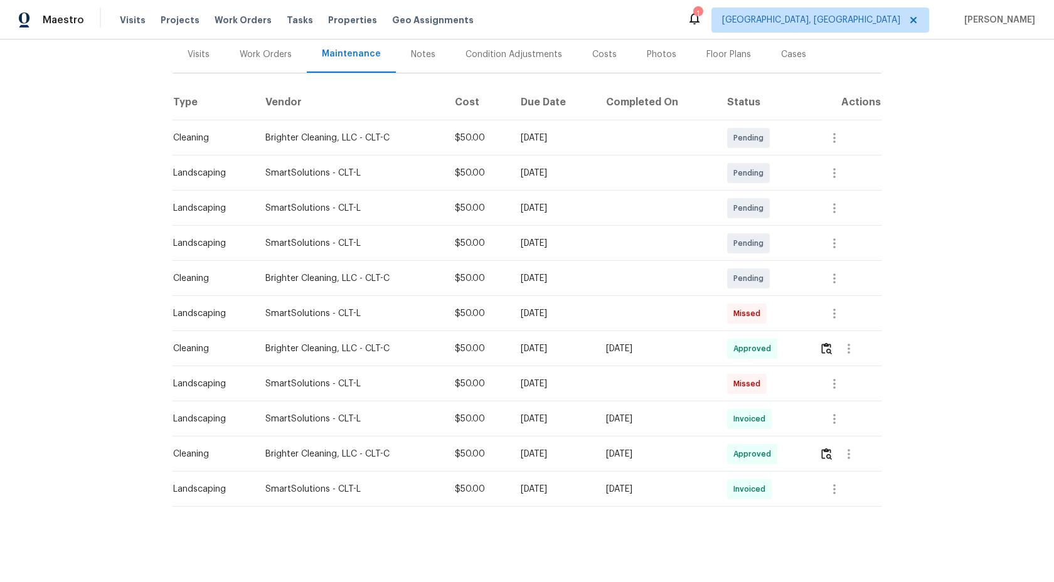
click at [797, 361] on td "Approved" at bounding box center [763, 348] width 92 height 35
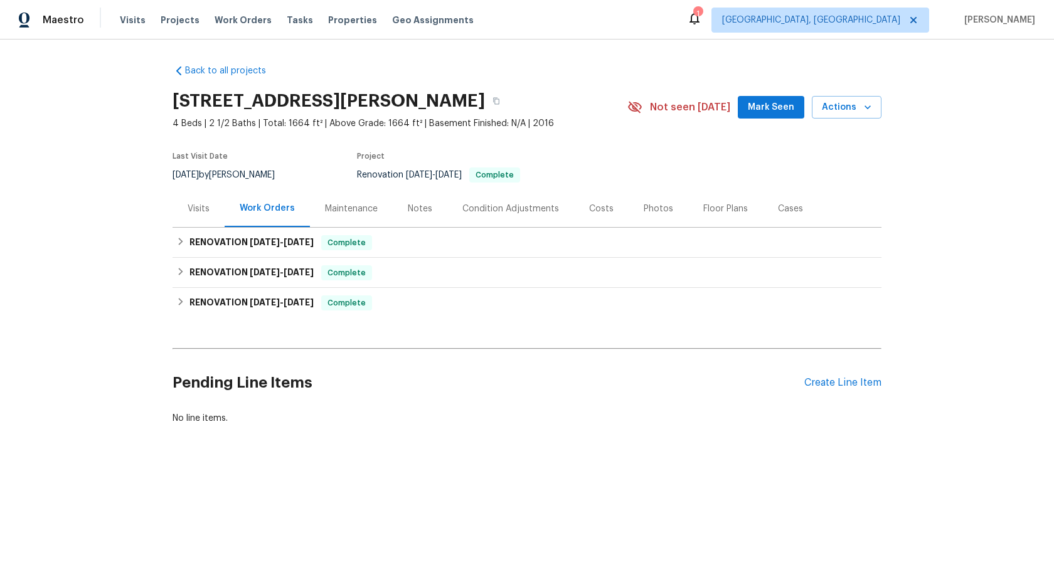
click at [376, 208] on div "Maintenance" at bounding box center [351, 208] width 83 height 37
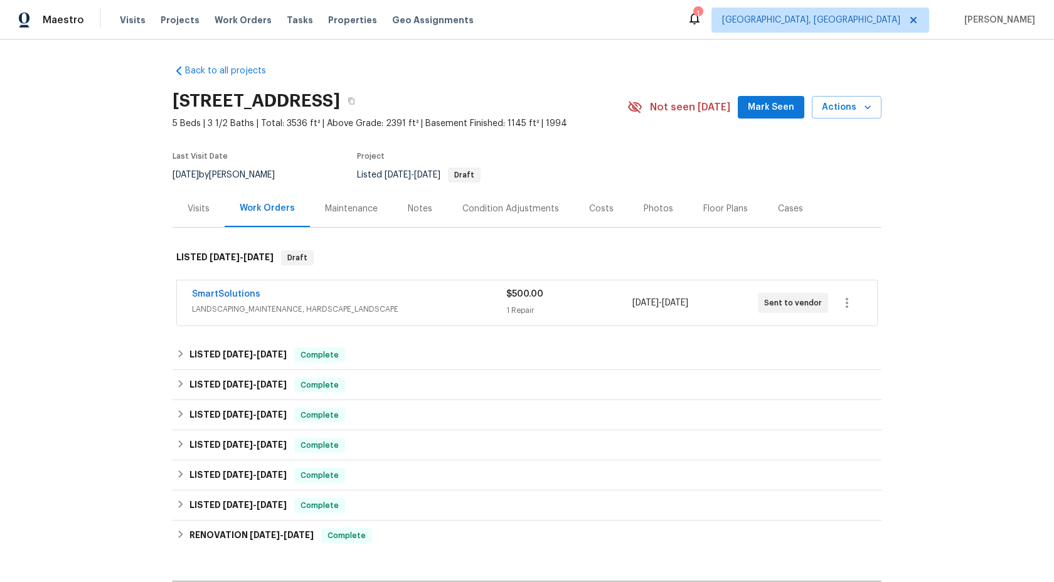
click at [347, 210] on div "Maintenance" at bounding box center [351, 209] width 53 height 13
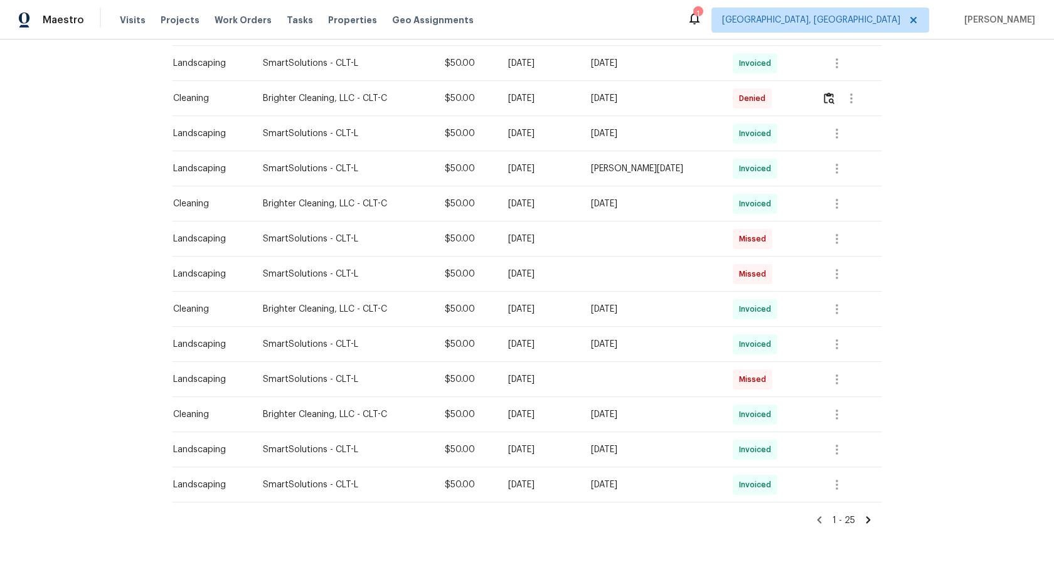
scroll to position [670, 0]
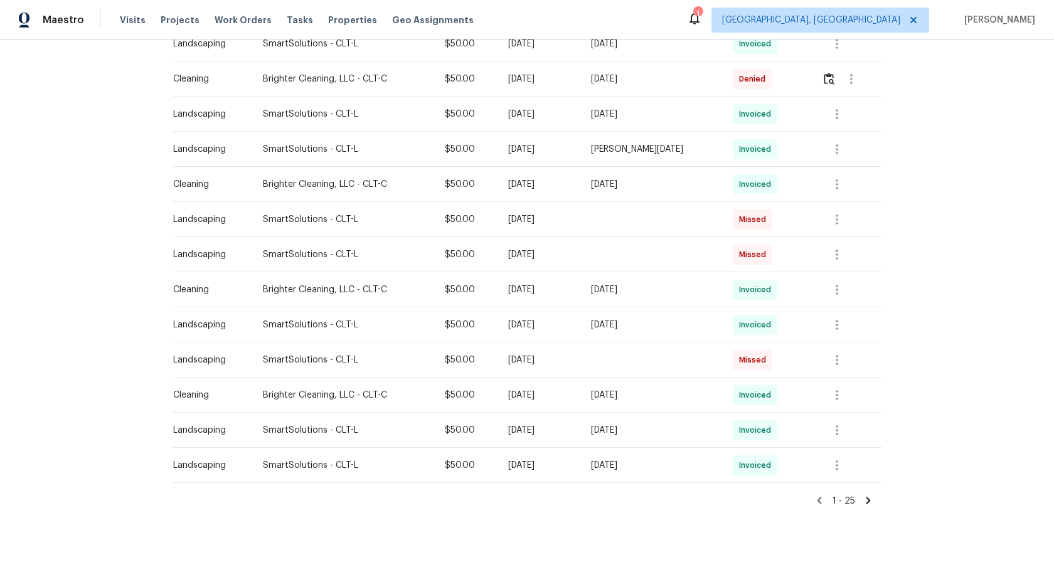
click at [867, 498] on icon at bounding box center [869, 500] width 4 height 7
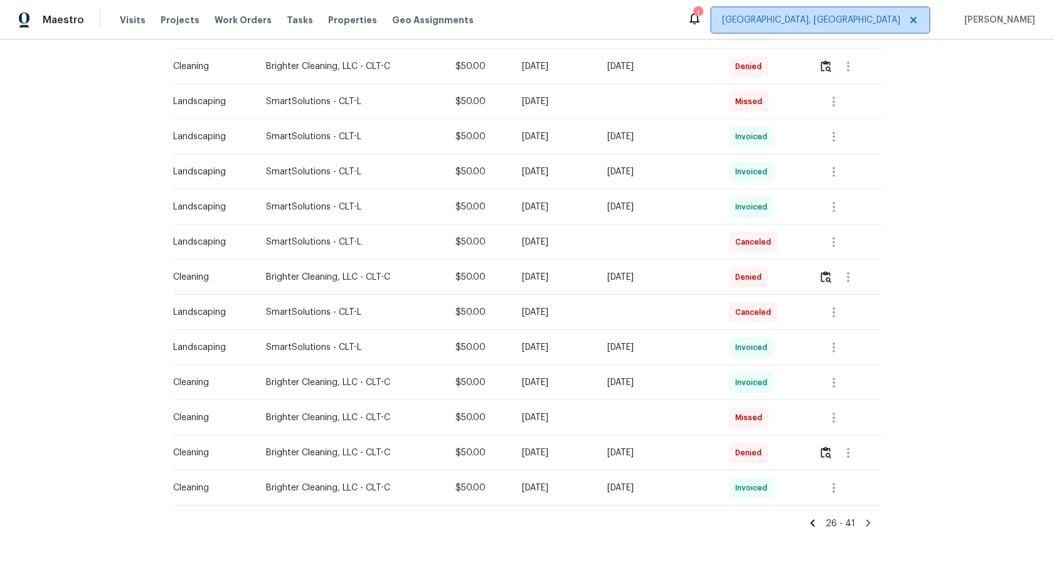
scroll to position [354, 0]
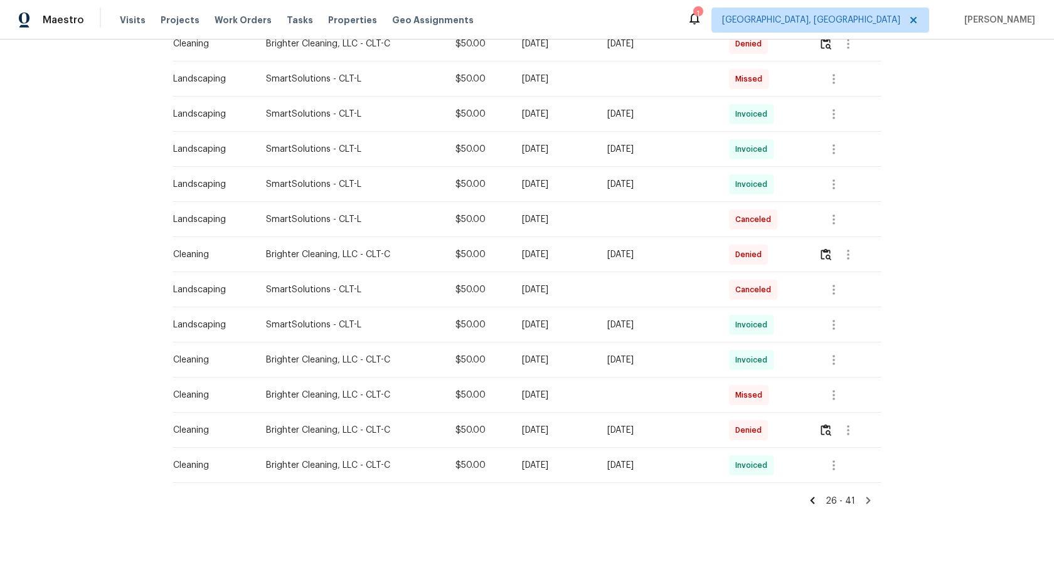
click at [817, 501] on icon at bounding box center [812, 500] width 11 height 11
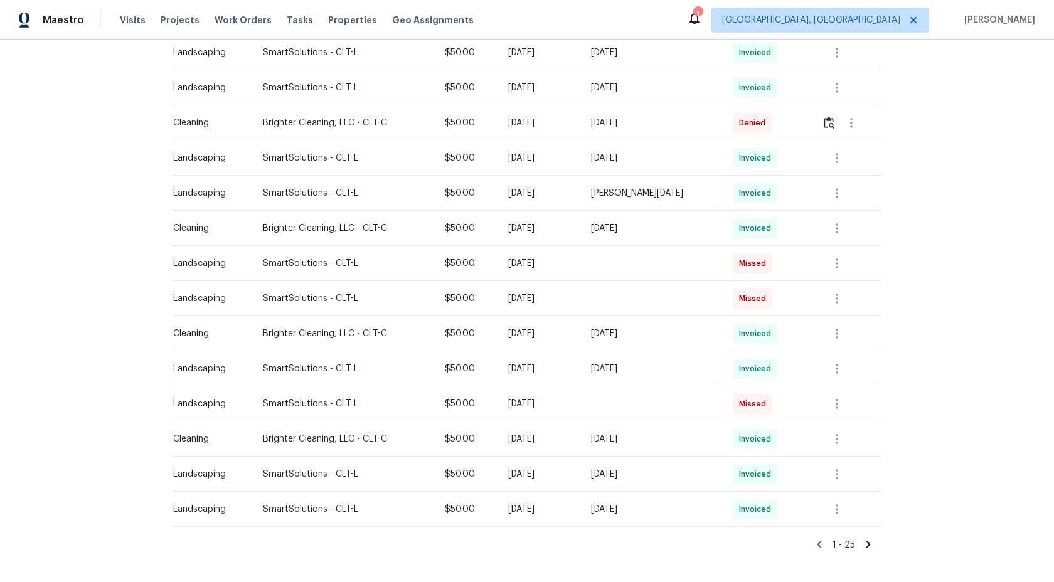
scroll to position [670, 0]
